Goal: Use online tool/utility

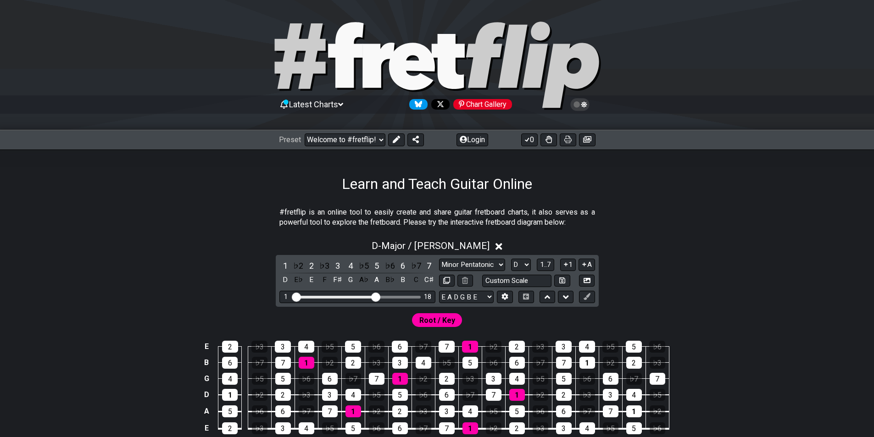
select select "/welcome"
select select "Major / [PERSON_NAME]"
select select "D"
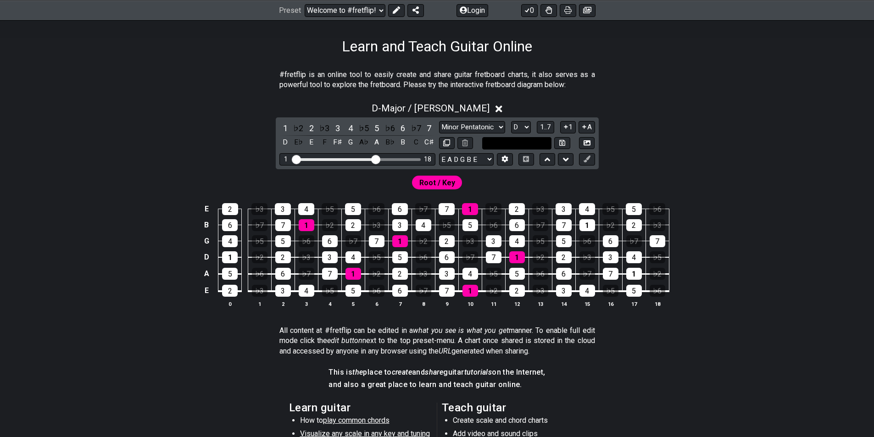
click at [503, 142] on input "text" at bounding box center [517, 143] width 70 height 12
type input "Custom Scale"
click at [492, 127] on select "Minor Pentatonic Click to edit Minor Pentatonic Major Pentatonic Minor Blues Ma…" at bounding box center [472, 127] width 66 height 12
select select "Major 7th"
click at [439, 121] on select "Minor Pentatonic Click to edit Minor Pentatonic Major Pentatonic Minor Blues Ma…" at bounding box center [472, 127] width 66 height 12
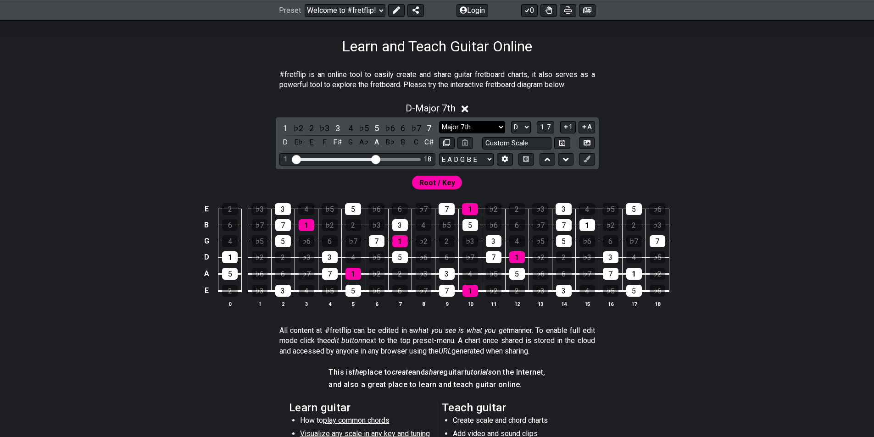
click at [475, 127] on select "Minor Pentatonic Click to edit Minor Pentatonic Major Pentatonic Minor Blues Ma…" at bounding box center [472, 127] width 66 height 12
click at [480, 129] on select "Minor Pentatonic Click to edit Minor Pentatonic Major Pentatonic Minor Blues Ma…" at bounding box center [472, 127] width 66 height 12
click at [519, 131] on select "A♭ A A♯ B♭ B C C♯ D♭ D D♯ E♭ E F F♯ G♭ G G♯" at bounding box center [521, 127] width 20 height 12
click at [518, 128] on select "A♭ A A♯ B♭ B C C♯ D♭ D D♯ E♭ E F F♯ G♭ G G♯" at bounding box center [521, 127] width 20 height 12
click at [521, 127] on select "A♭ A A♯ B♭ B C C♯ D♭ D D♯ E♭ E F F♯ G♭ G G♯" at bounding box center [521, 127] width 20 height 12
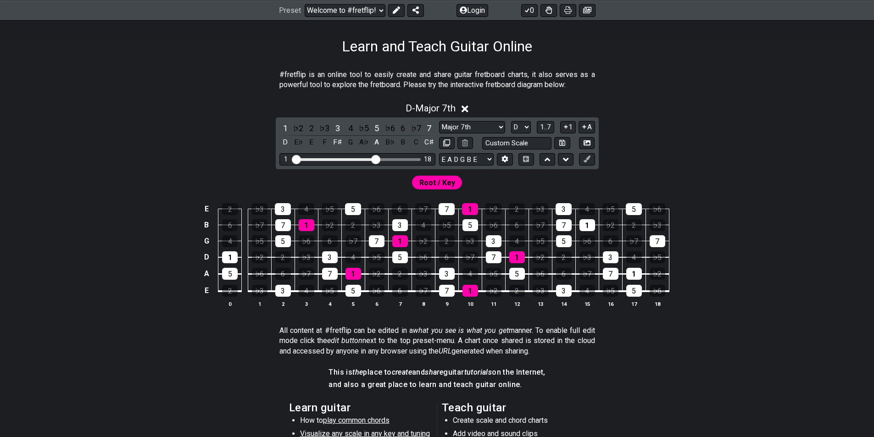
select select "C"
click at [511, 121] on select "A♭ A A♯ B♭ B C C♯ D♭ D D♯ E♭ E F F♯ G♭ G G♯" at bounding box center [521, 127] width 20 height 12
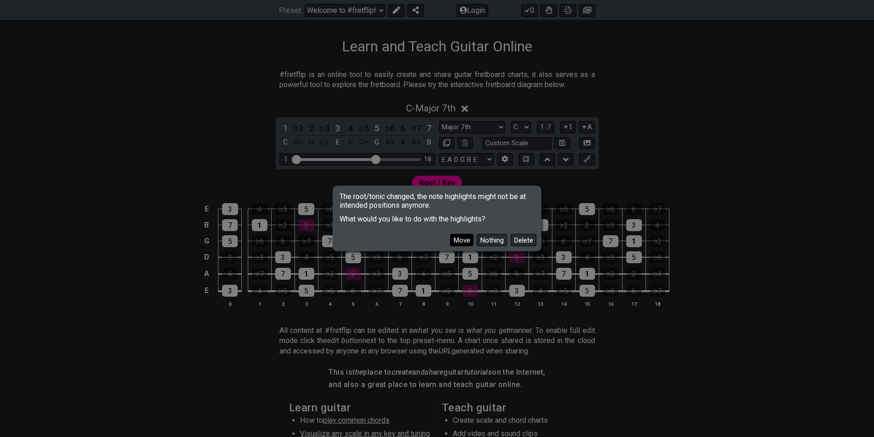
click at [464, 237] on button "Move" at bounding box center [461, 240] width 23 height 12
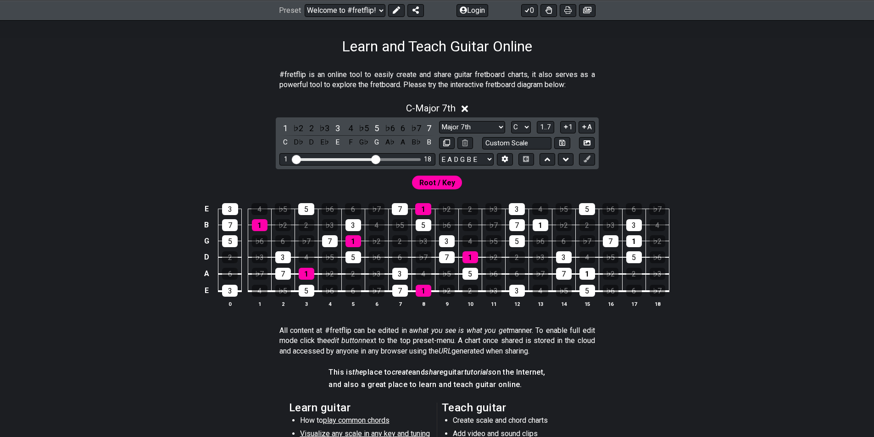
click at [489, 119] on div "1 ♭2 2 ♭3 3 4 ♭5 5 ♭6 6 ♭7 7 C D♭ D E♭ E F G♭ G A♭ A B♭ B Minor Pentatonic Clic…" at bounding box center [437, 144] width 323 height 52
click at [487, 132] on select "Minor Pentatonic Click to edit Minor Pentatonic Major Pentatonic Minor Blues Ma…" at bounding box center [472, 127] width 66 height 12
click at [439, 121] on select "Minor Pentatonic Click to edit Minor Pentatonic Major Pentatonic Minor Blues Ma…" at bounding box center [472, 127] width 66 height 12
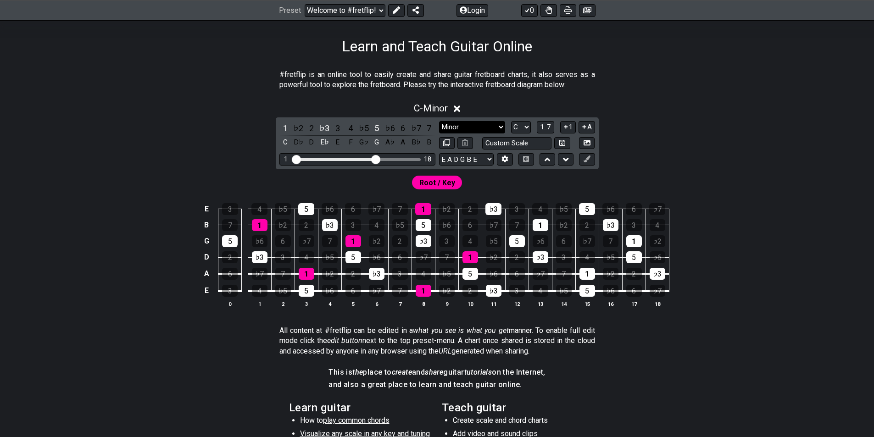
click at [482, 127] on select "Minor Pentatonic Click to edit Minor Pentatonic Major Pentatonic Minor Blues Ma…" at bounding box center [472, 127] width 66 height 12
select select "Minor / Aeolian"
click at [439, 121] on select "Minor Pentatonic Click to edit Minor Pentatonic Major Pentatonic Minor Blues Ma…" at bounding box center [472, 127] width 66 height 12
